Goal: Entertainment & Leisure: Consume media (video, audio)

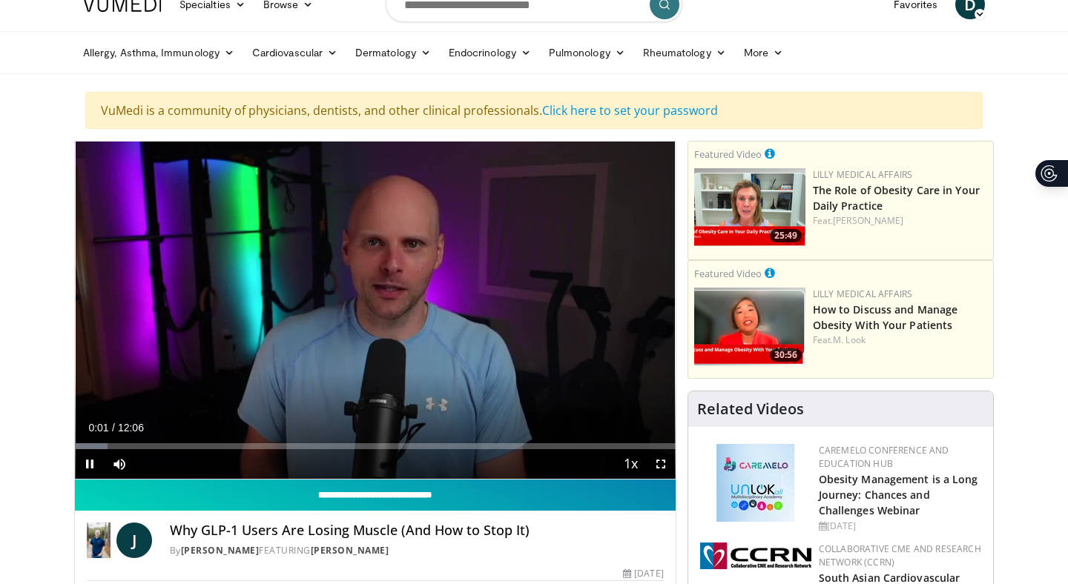
scroll to position [23, 0]
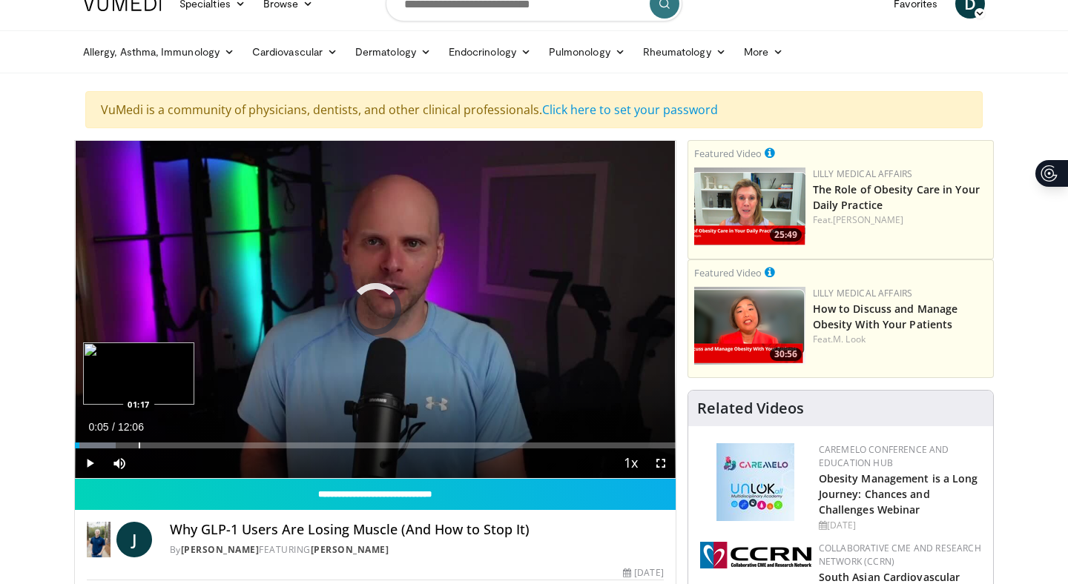
click at [138, 445] on div "Loaded : 6.81% 00:05 01:17" at bounding box center [375, 446] width 601 height 6
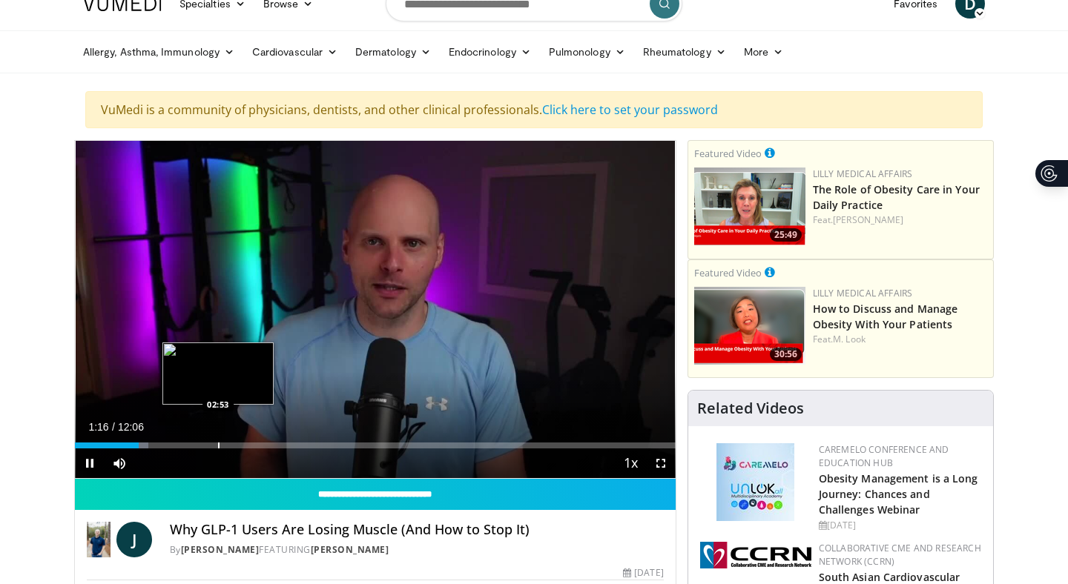
click at [218, 441] on div "Loaded : 12.27% 01:16 02:53" at bounding box center [375, 441] width 601 height 14
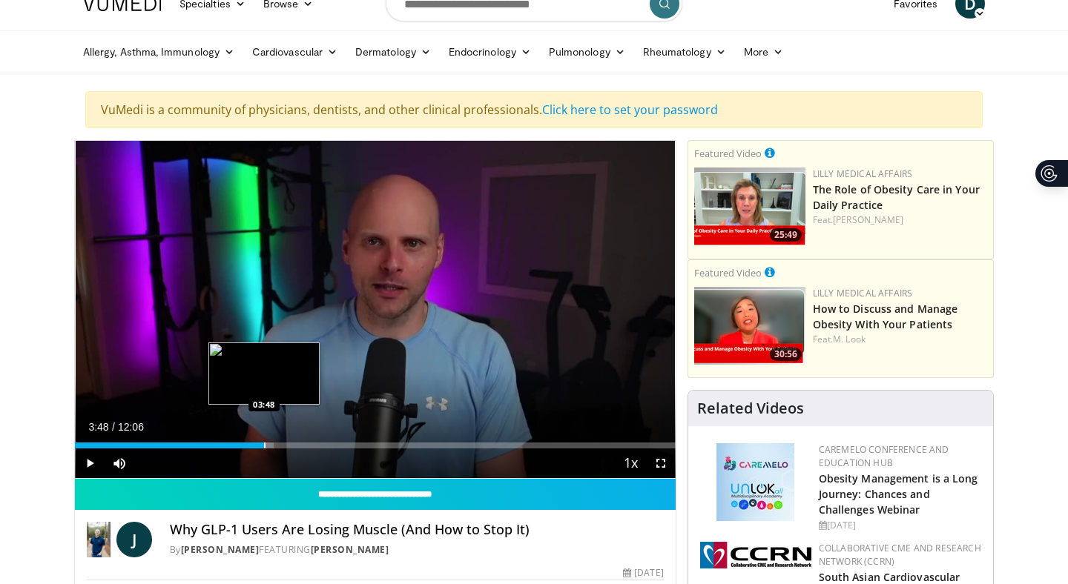
click at [264, 446] on div "Progress Bar" at bounding box center [264, 446] width 1 height 6
click at [305, 443] on div "Progress Bar" at bounding box center [305, 446] width 1 height 6
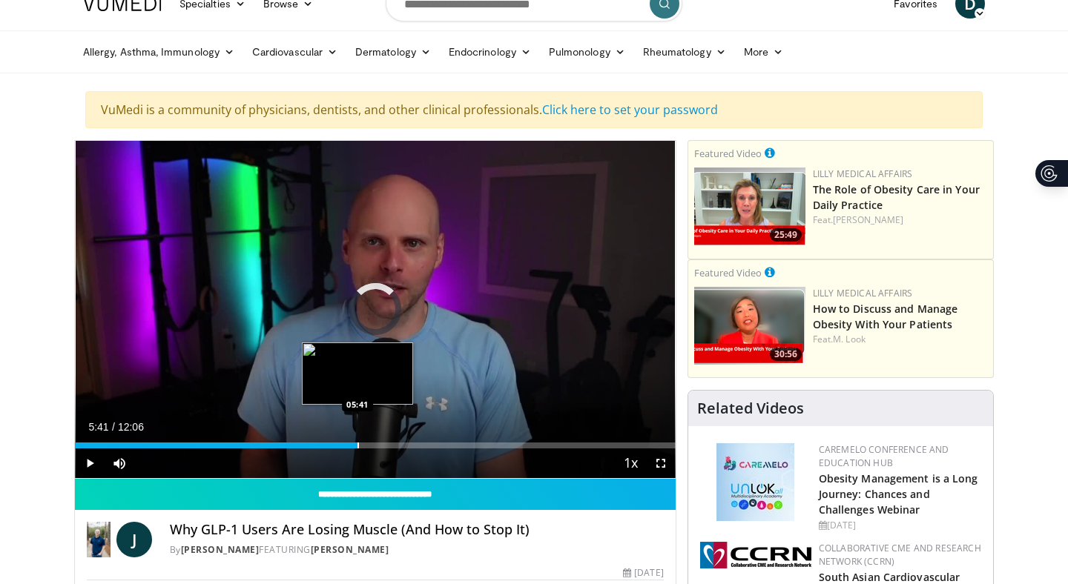
click at [357, 444] on div "Progress Bar" at bounding box center [357, 446] width 1 height 6
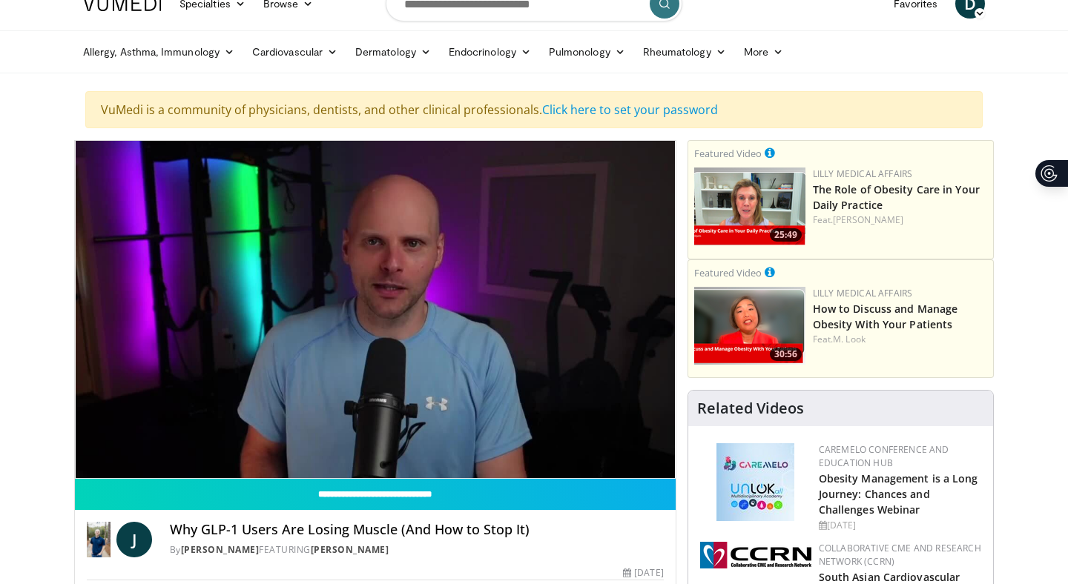
scroll to position [122, 0]
